Goal: Information Seeking & Learning: Learn about a topic

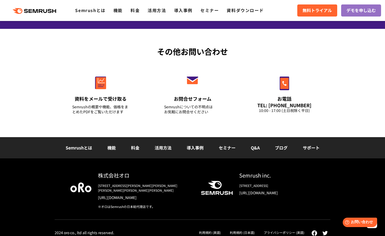
scroll to position [1840, 0]
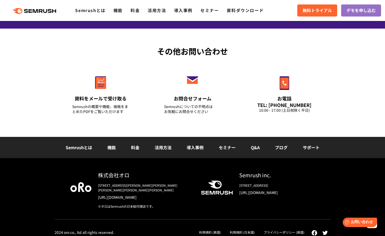
click at [80, 147] on link "Semrushとは" at bounding box center [79, 147] width 27 height 6
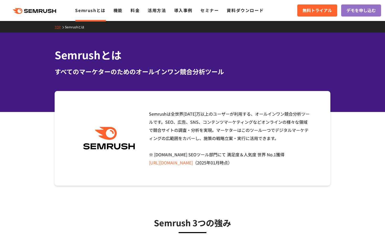
click at [166, 162] on link "https://www.g2.com/categories/seo-tools" at bounding box center [171, 163] width 44 height 6
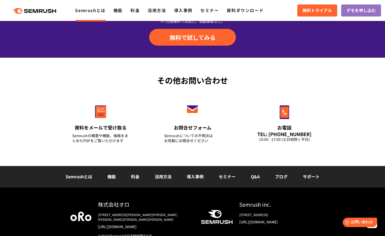
scroll to position [1235, 0]
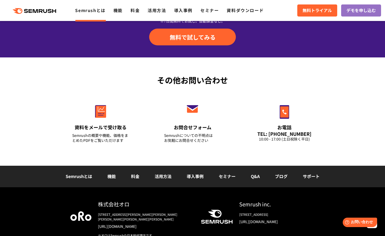
click at [84, 175] on link "Semrushとは" at bounding box center [79, 176] width 27 height 6
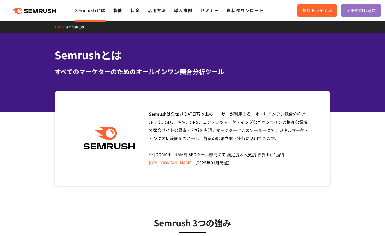
click at [37, 13] on icon ".cls {fill: #FF642D;}" at bounding box center [34, 11] width 59 height 6
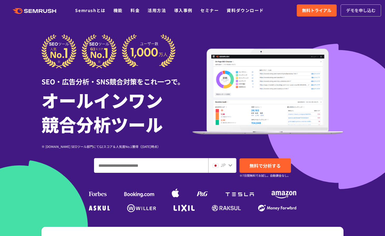
click at [351, 8] on span "デモを申し込む" at bounding box center [360, 10] width 29 height 7
click at [261, 168] on span "無料で分析する" at bounding box center [264, 166] width 31 height 7
click at [318, 9] on span "無料トライアル" at bounding box center [316, 10] width 29 height 7
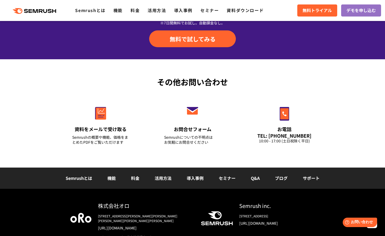
scroll to position [1810, 0]
click at [359, 223] on span "お問い合わせ" at bounding box center [362, 222] width 23 height 5
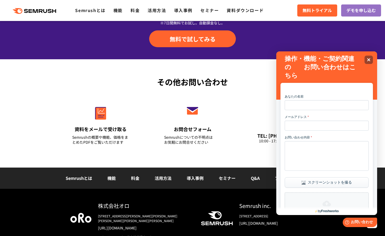
scroll to position [72, 0]
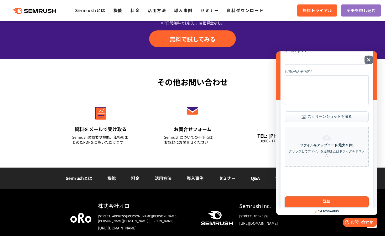
click at [369, 61] on icon "閉じる" at bounding box center [368, 59] width 3 height 3
